Goal: Task Accomplishment & Management: Use online tool/utility

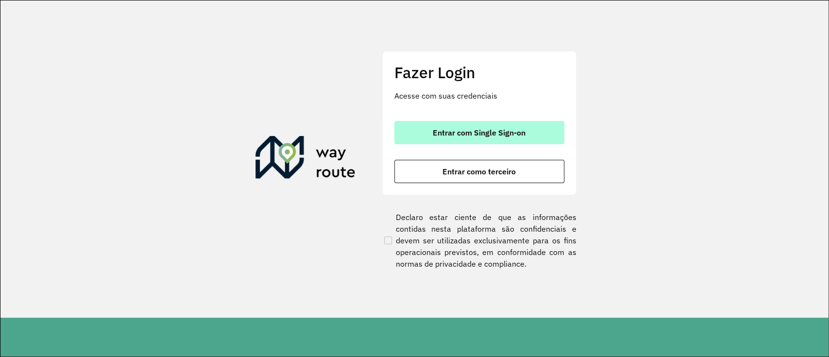
click at [478, 130] on span "Entrar com Single Sign-on" at bounding box center [479, 133] width 93 height 8
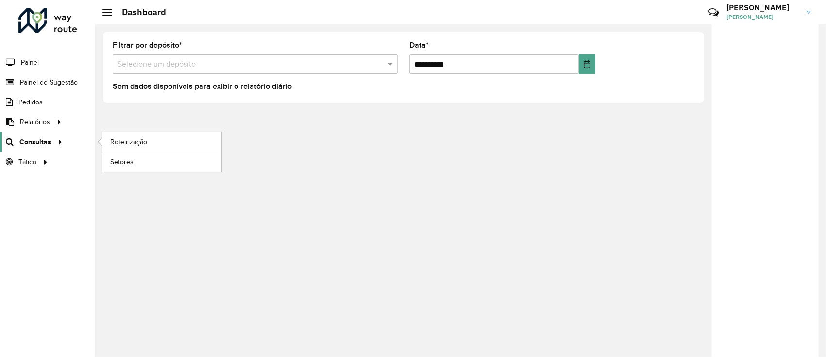
click at [59, 142] on icon at bounding box center [58, 141] width 8 height 15
click at [102, 142] on li "Roteirização" at bounding box center [161, 142] width 119 height 20
click at [113, 143] on span "Roteirização" at bounding box center [129, 142] width 39 height 10
click at [116, 142] on span "Roteirização" at bounding box center [129, 142] width 39 height 10
click at [467, 164] on div "**********" at bounding box center [460, 190] width 731 height 333
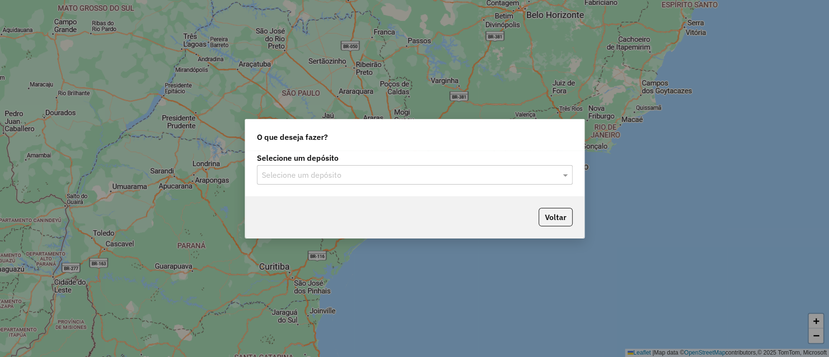
click at [428, 183] on div "Selecione um depósito" at bounding box center [415, 174] width 316 height 19
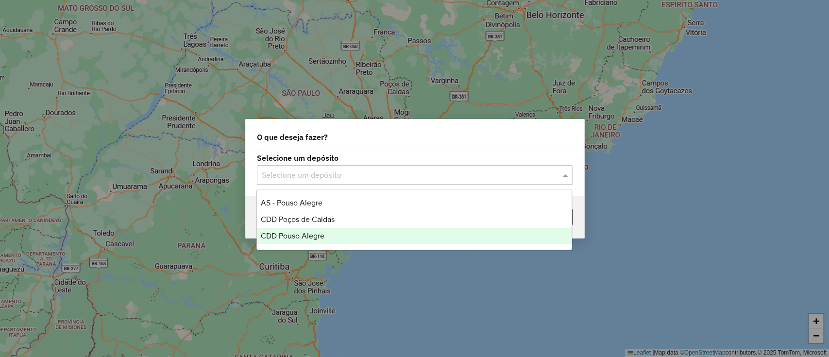
click at [382, 230] on div "CDD Pouso Alegre" at bounding box center [414, 236] width 315 height 17
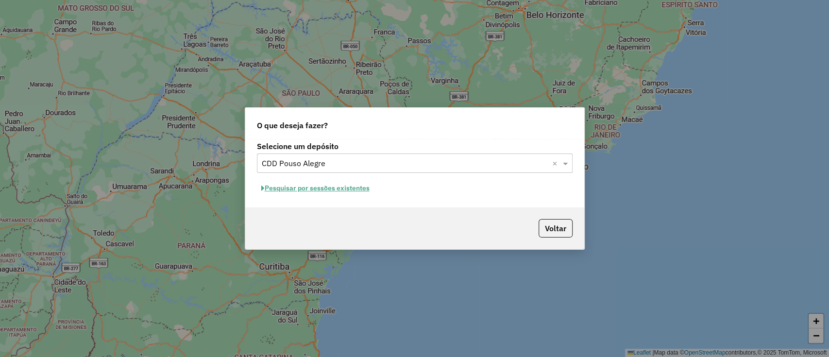
click at [331, 189] on button "Pesquisar por sessões existentes" at bounding box center [315, 188] width 117 height 15
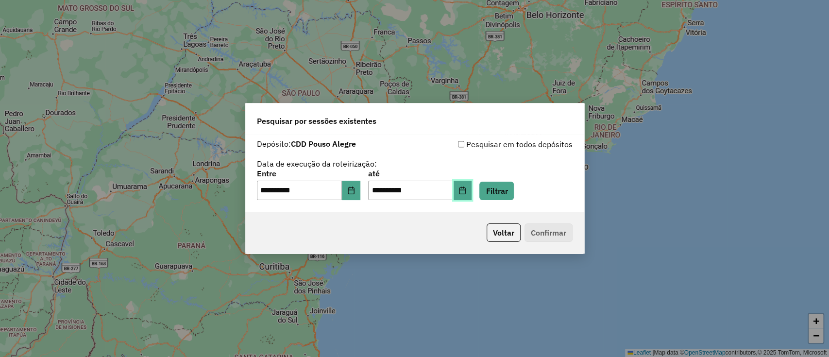
click at [470, 198] on button "Choose Date" at bounding box center [463, 190] width 18 height 19
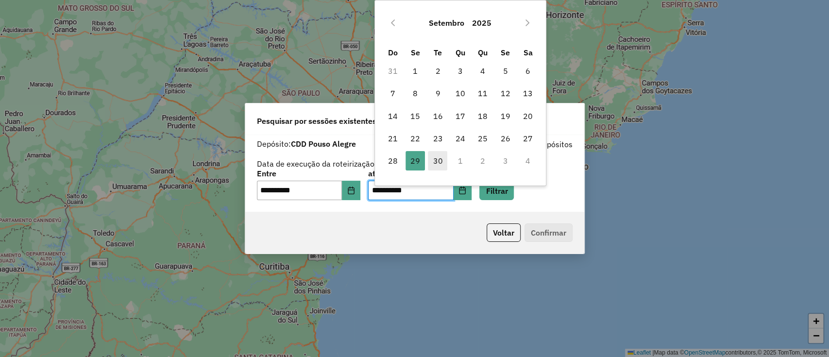
click at [438, 158] on span "30" at bounding box center [437, 160] width 19 height 19
type input "**********"
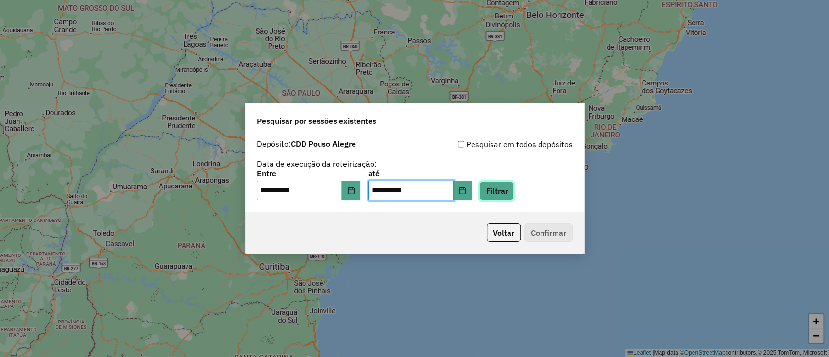
click at [510, 196] on button "Filtrar" at bounding box center [496, 191] width 34 height 18
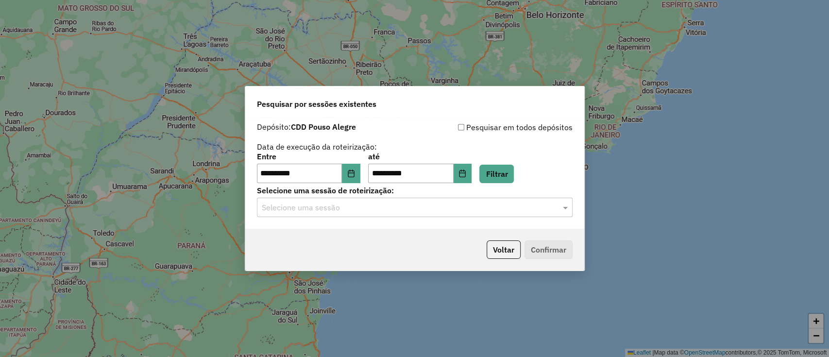
click at [368, 222] on div "**********" at bounding box center [414, 173] width 339 height 111
click at [371, 217] on div "Selecione uma sessão" at bounding box center [415, 207] width 316 height 19
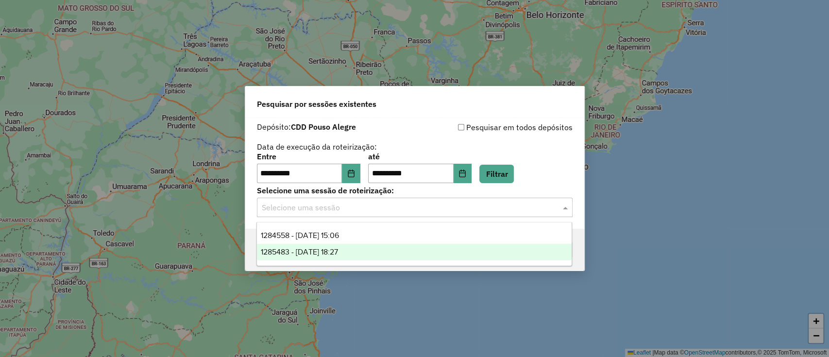
click at [370, 249] on div "1285483 - 30/09/2025 18:27" at bounding box center [414, 252] width 315 height 17
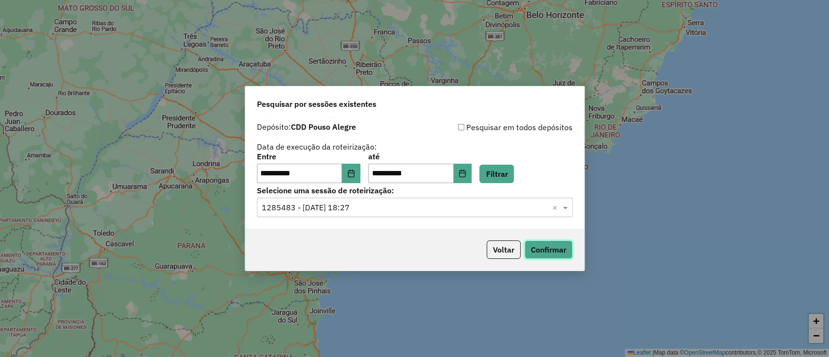
click at [538, 252] on button "Confirmar" at bounding box center [548, 249] width 48 height 18
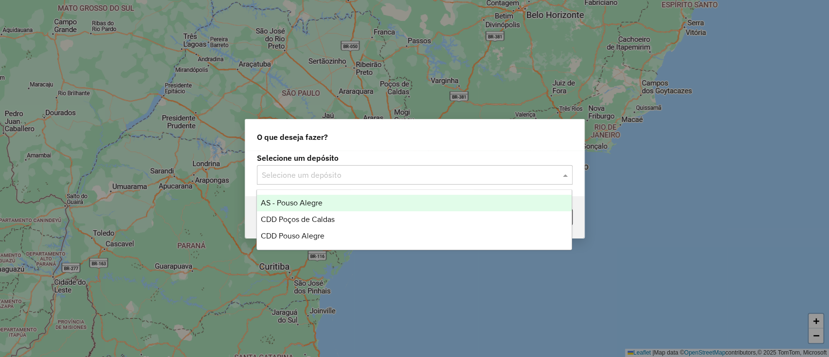
click at [326, 174] on input "text" at bounding box center [405, 175] width 287 height 12
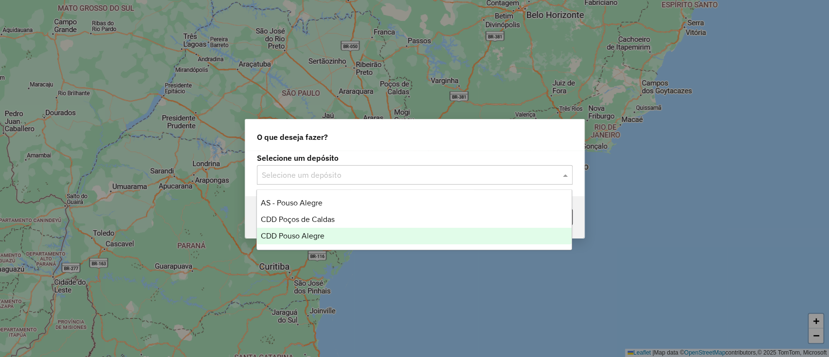
click at [337, 239] on div "CDD Pouso Alegre" at bounding box center [414, 236] width 315 height 17
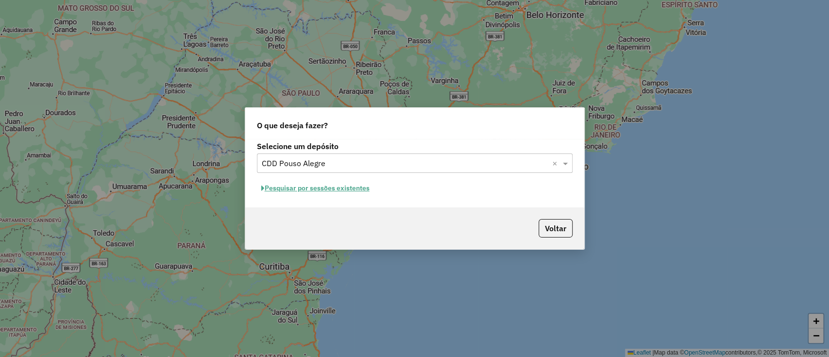
click at [271, 188] on button "Pesquisar por sessões existentes" at bounding box center [315, 188] width 117 height 15
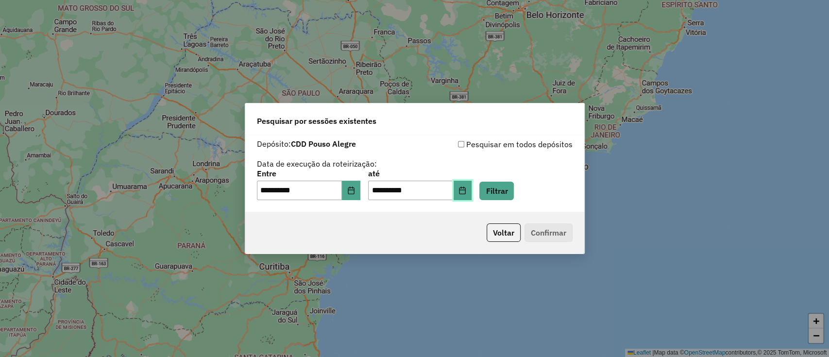
click at [466, 192] on icon "Choose Date" at bounding box center [462, 190] width 8 height 8
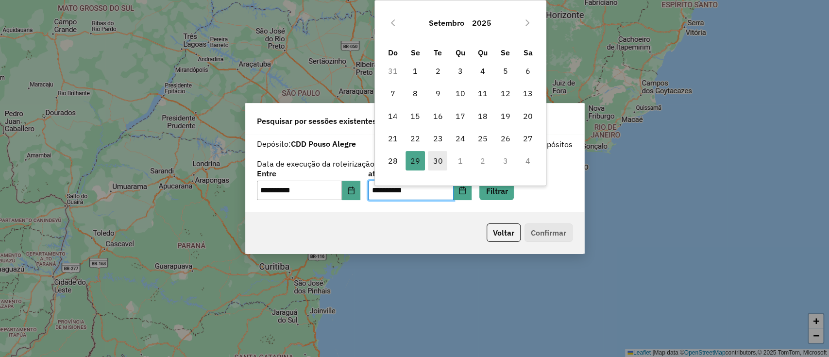
click at [436, 161] on span "30" at bounding box center [437, 160] width 19 height 19
type input "**********"
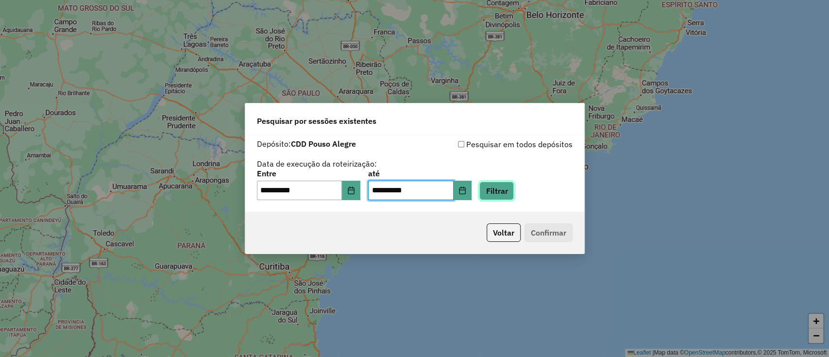
click at [511, 195] on button "Filtrar" at bounding box center [496, 191] width 34 height 18
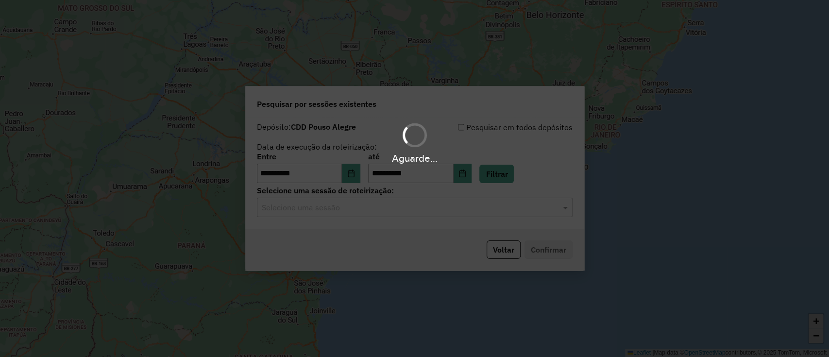
click at [390, 214] on hb-app "**********" at bounding box center [414, 178] width 829 height 357
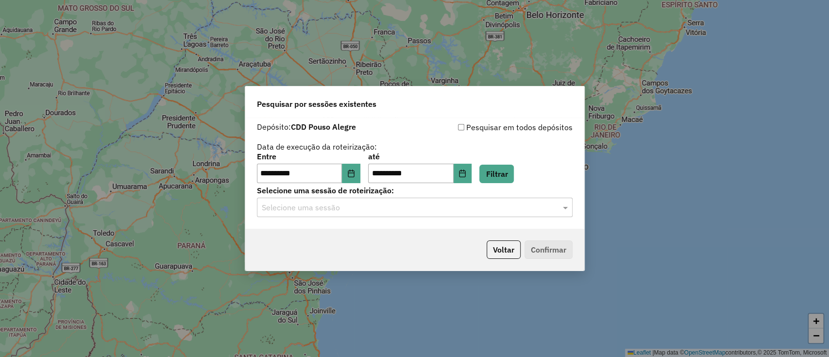
click at [391, 208] on input "text" at bounding box center [405, 208] width 287 height 12
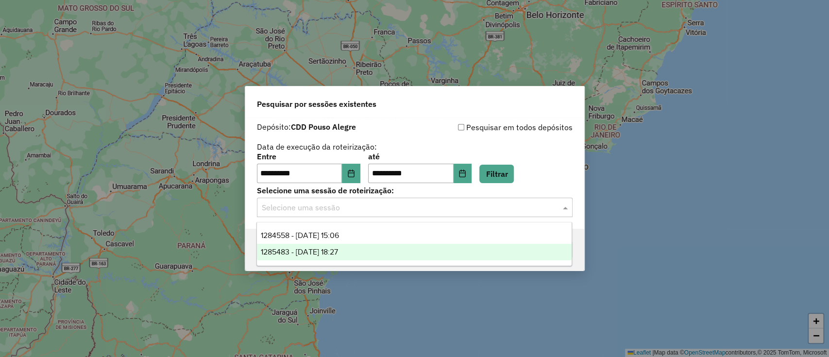
click at [338, 253] on span "1285483 - [DATE] 18:27" at bounding box center [299, 252] width 77 height 8
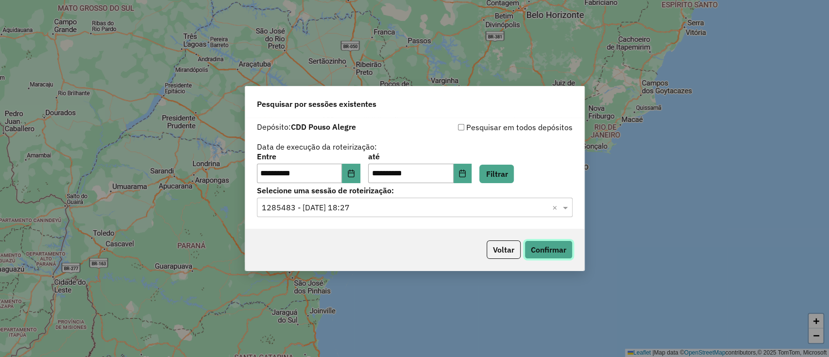
click at [554, 248] on button "Confirmar" at bounding box center [548, 249] width 48 height 18
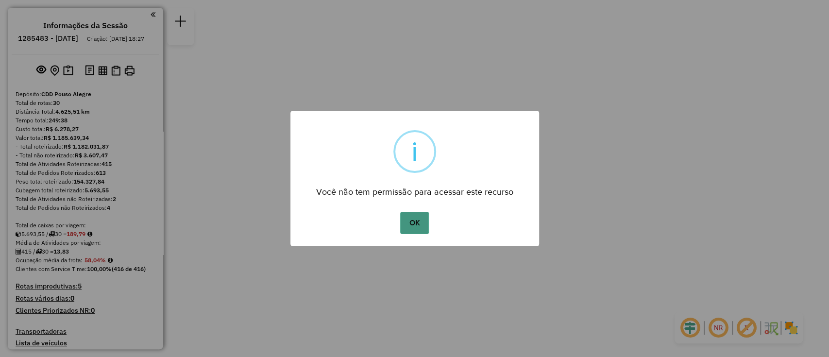
click at [413, 219] on button "OK" at bounding box center [414, 223] width 29 height 22
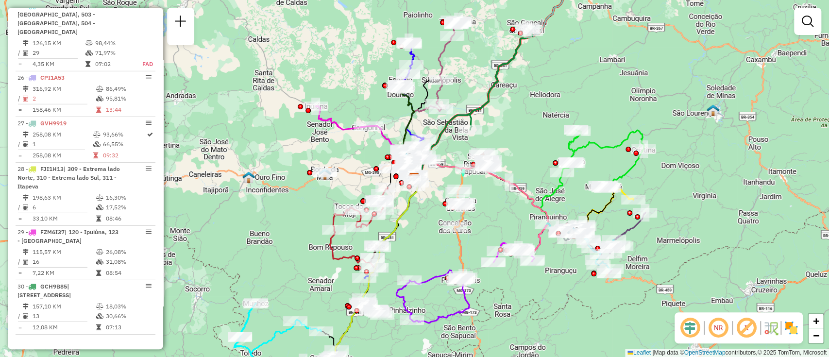
scroll to position [1960, 0]
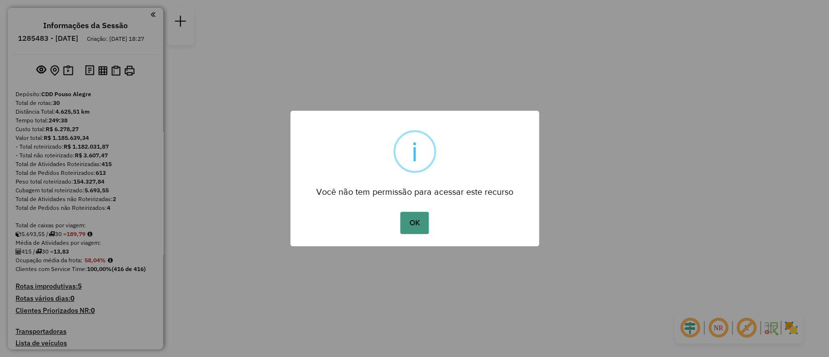
click at [411, 216] on button "OK" at bounding box center [414, 223] width 29 height 22
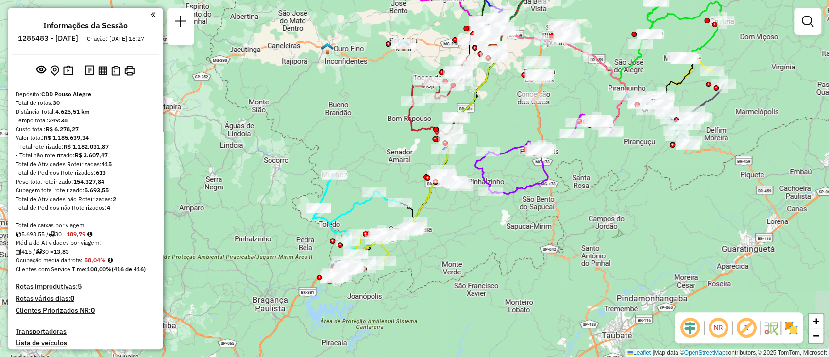
drag, startPoint x: 514, startPoint y: 212, endPoint x: 593, endPoint y: 84, distance: 150.8
click at [593, 84] on div "Janela de atendimento Grade de atendimento Capacidade Transportadoras Veículos …" at bounding box center [414, 178] width 829 height 357
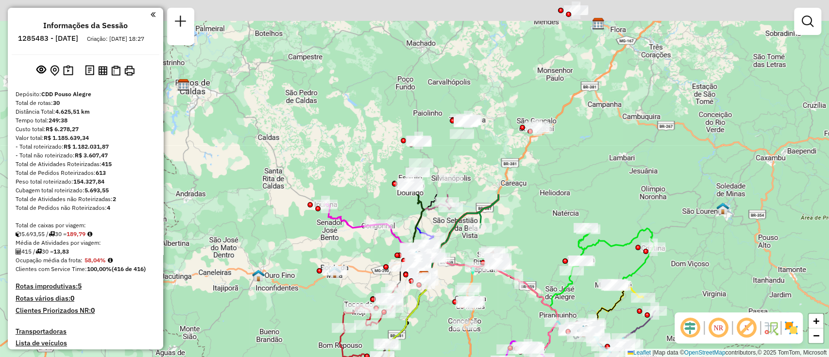
drag, startPoint x: 565, startPoint y: 99, endPoint x: 490, endPoint y: 329, distance: 241.9
click at [490, 329] on div "Janela de atendimento Grade de atendimento Capacidade Transportadoras Veículos …" at bounding box center [414, 178] width 829 height 357
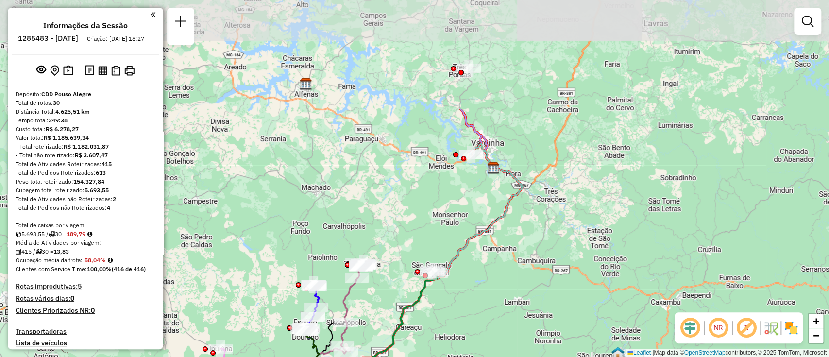
drag, startPoint x: 646, startPoint y: 151, endPoint x: 541, endPoint y: 295, distance: 177.7
click at [541, 295] on div "Rota 12 - Placa DGW2E76 84512905 - MERCADINHO AZUL Janela de atendimento Grade …" at bounding box center [414, 178] width 829 height 357
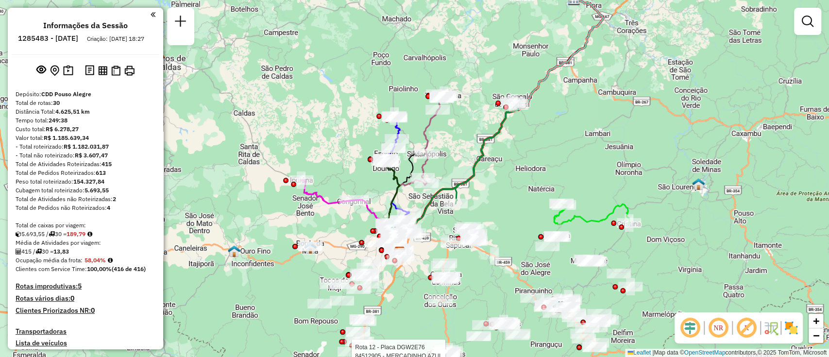
drag, startPoint x: 428, startPoint y: 188, endPoint x: 509, endPoint y: 20, distance: 186.8
click at [509, 20] on div "Rota 12 - Placa DGW2E76 84512905 - MERCADINHO AZUL Janela de atendimento Grade …" at bounding box center [414, 178] width 829 height 357
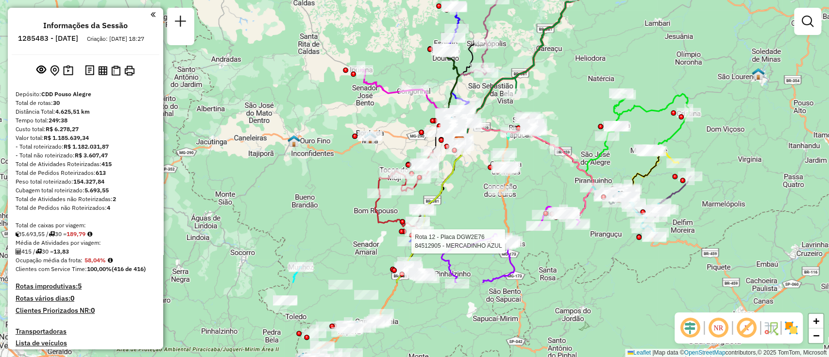
drag, startPoint x: 511, startPoint y: 220, endPoint x: 562, endPoint y: 113, distance: 118.8
click at [562, 113] on div "Rota 12 - Placa DGW2E76 84512905 - MERCADINHO AZUL Janela de atendimento Grade …" at bounding box center [414, 178] width 829 height 357
click at [279, 142] on div "Rota 12 - Placa DGW2E76 84512905 - MERCADINHO AZUL Janela de atendimento Grade …" at bounding box center [414, 178] width 829 height 357
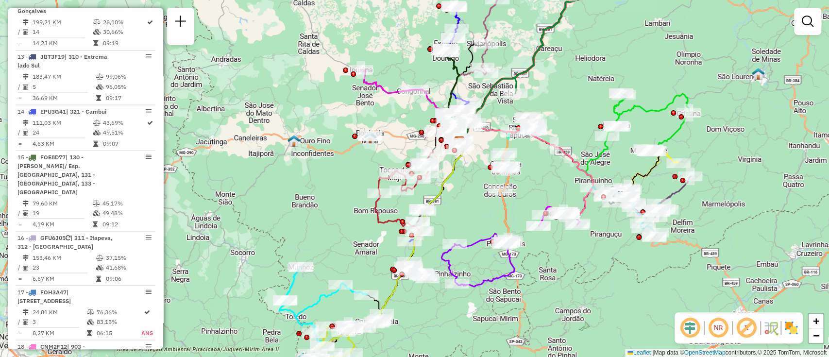
scroll to position [1424, 0]
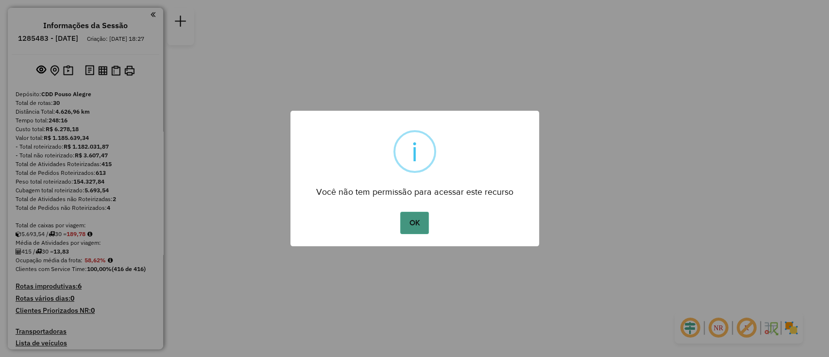
click at [411, 230] on button "OK" at bounding box center [414, 223] width 29 height 22
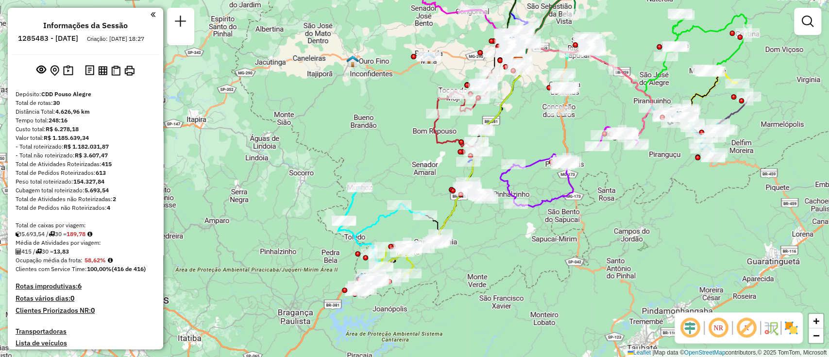
drag, startPoint x: 496, startPoint y: 221, endPoint x: 600, endPoint y: 104, distance: 156.2
click at [600, 104] on div "Janela de atendimento Grade de atendimento Capacidade Transportadoras Veículos …" at bounding box center [414, 178] width 829 height 357
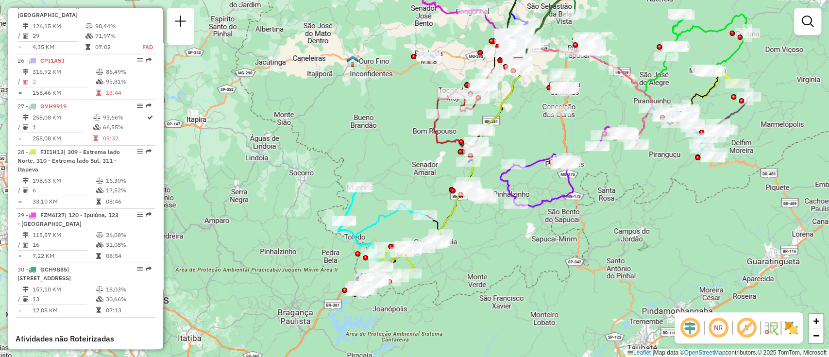
scroll to position [1960, 0]
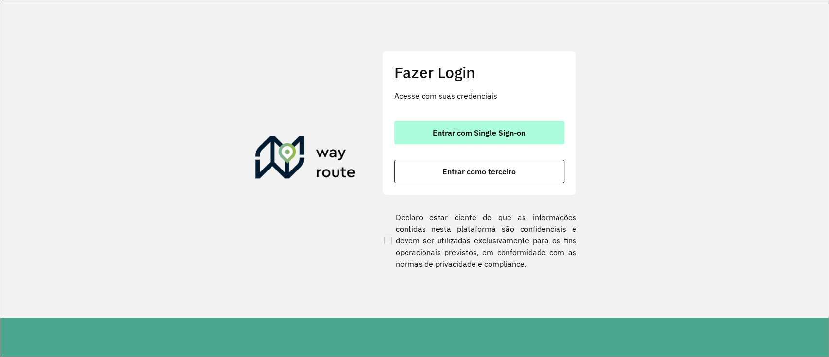
click at [485, 139] on button "Entrar com Single Sign-on" at bounding box center [479, 132] width 170 height 23
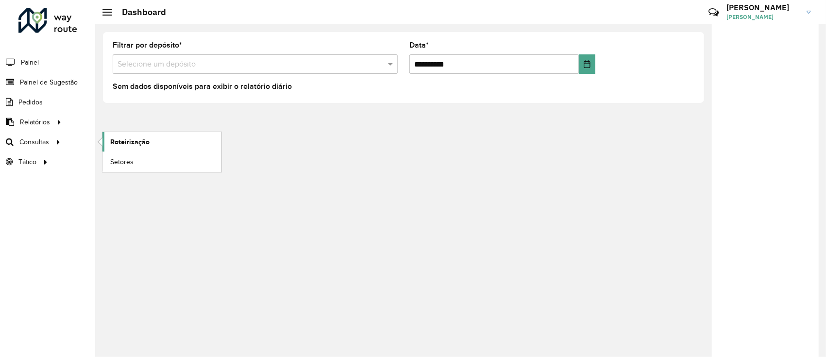
click at [112, 138] on span "Roteirização" at bounding box center [129, 142] width 39 height 10
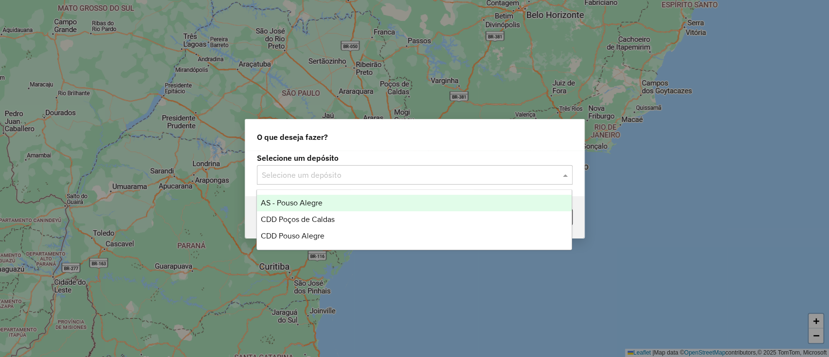
click at [420, 177] on input "text" at bounding box center [405, 175] width 287 height 12
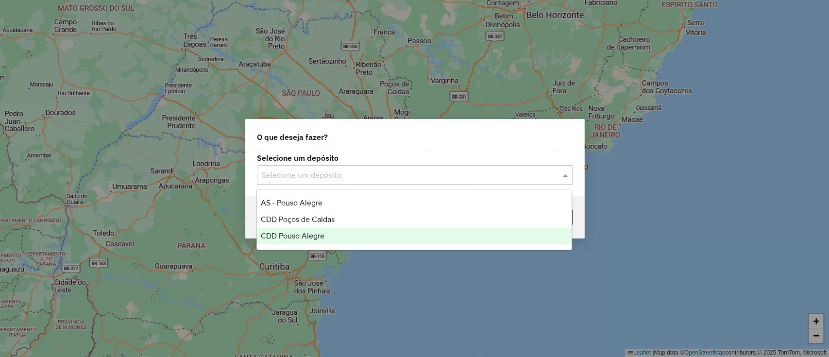
click at [367, 238] on div "CDD Pouso Alegre" at bounding box center [414, 236] width 315 height 17
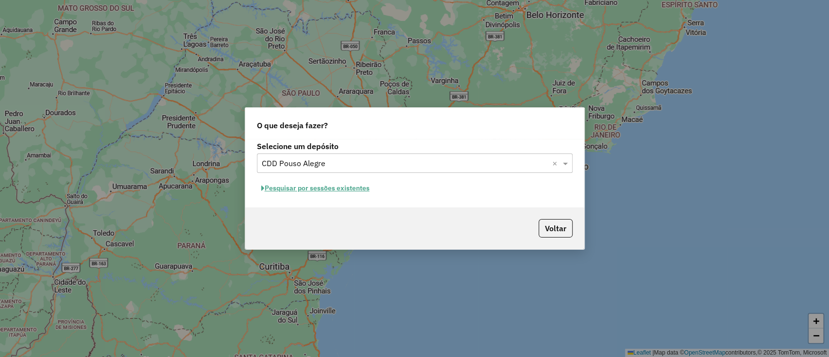
click at [357, 188] on button "Pesquisar por sessões existentes" at bounding box center [315, 188] width 117 height 15
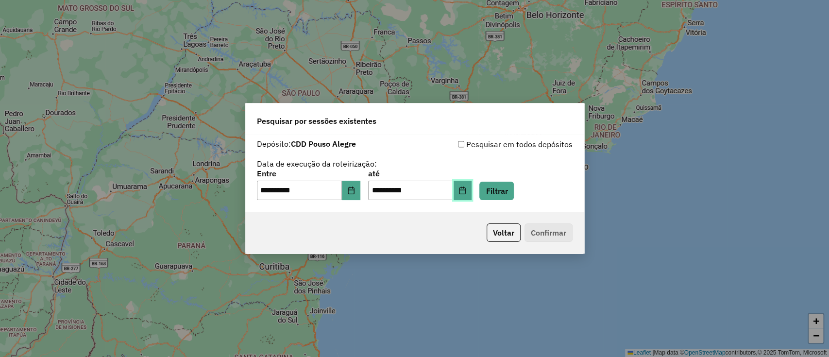
click at [472, 195] on button "Choose Date" at bounding box center [463, 190] width 18 height 19
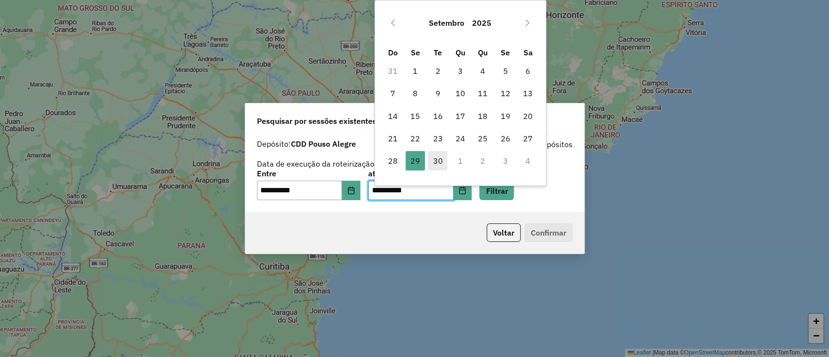
click at [431, 161] on span "30" at bounding box center [437, 160] width 19 height 19
type input "**********"
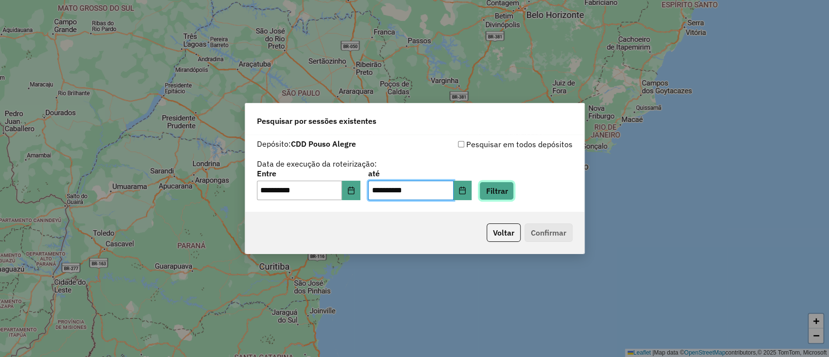
click at [514, 198] on button "Filtrar" at bounding box center [496, 191] width 34 height 18
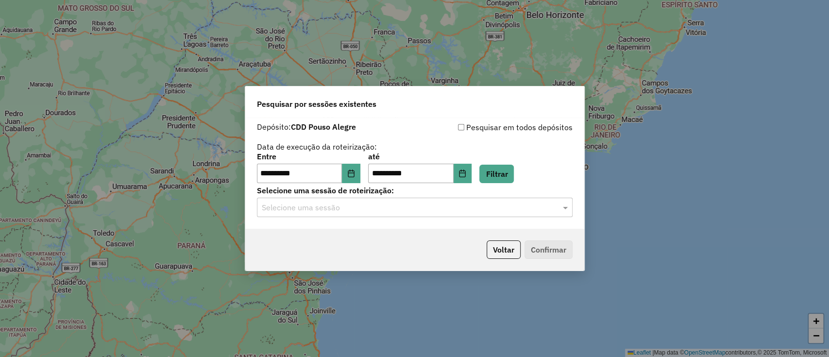
click at [375, 208] on input "text" at bounding box center [405, 208] width 287 height 12
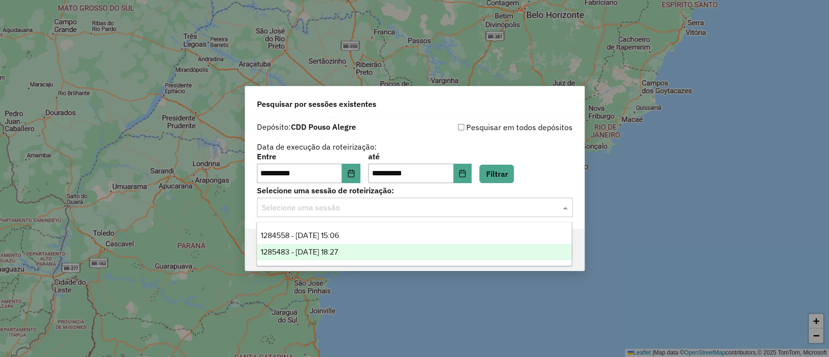
click at [369, 248] on div "1285483 - [DATE] 18:27" at bounding box center [414, 252] width 315 height 17
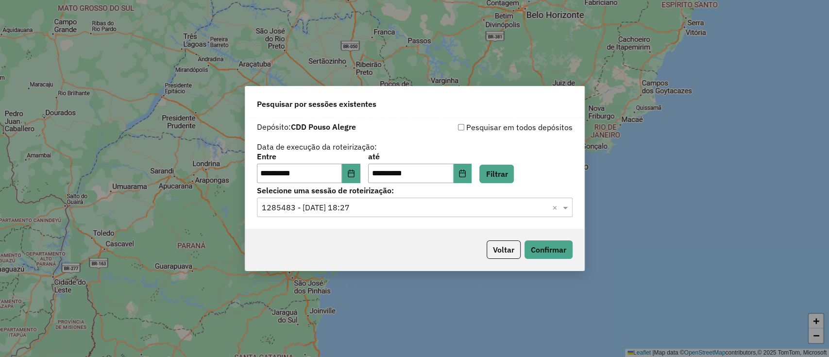
click at [561, 239] on div "Voltar Confirmar" at bounding box center [414, 250] width 339 height 42
click at [561, 255] on button "Confirmar" at bounding box center [548, 249] width 48 height 18
click at [490, 249] on button "Voltar" at bounding box center [504, 249] width 34 height 18
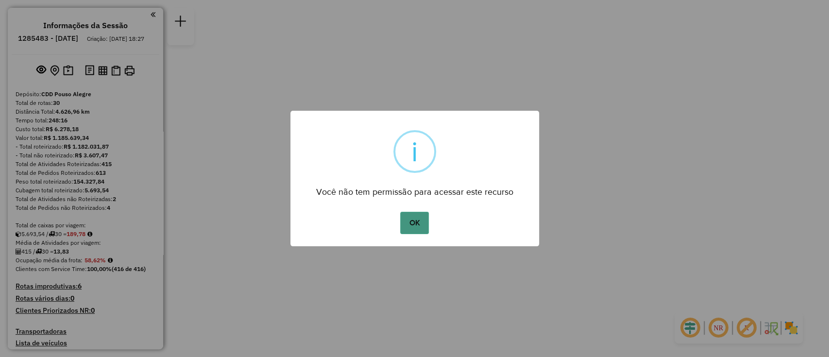
click at [416, 213] on button "OK" at bounding box center [414, 223] width 29 height 22
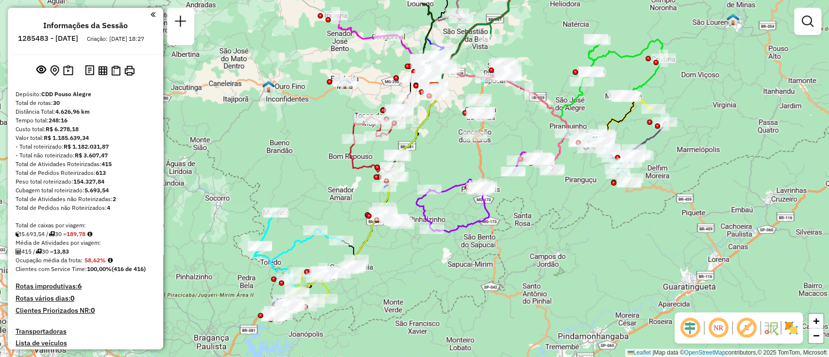
drag, startPoint x: 471, startPoint y: 239, endPoint x: 490, endPoint y: 149, distance: 92.3
click at [490, 149] on div "Janela de atendimento Grade de atendimento Capacidade Transportadoras Veículos …" at bounding box center [414, 178] width 829 height 357
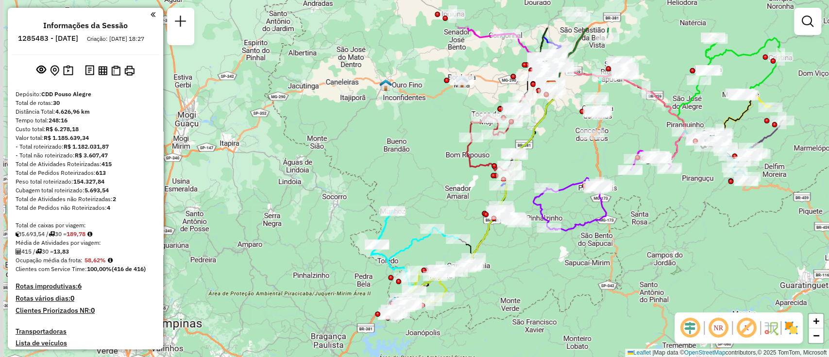
drag, startPoint x: 396, startPoint y: 109, endPoint x: 545, endPoint y: 173, distance: 162.1
click at [545, 173] on div "Janela de atendimento Grade de atendimento Capacidade Transportadoras Veículos …" at bounding box center [414, 178] width 829 height 357
